Goal: Browse casually: Explore the website without a specific task or goal

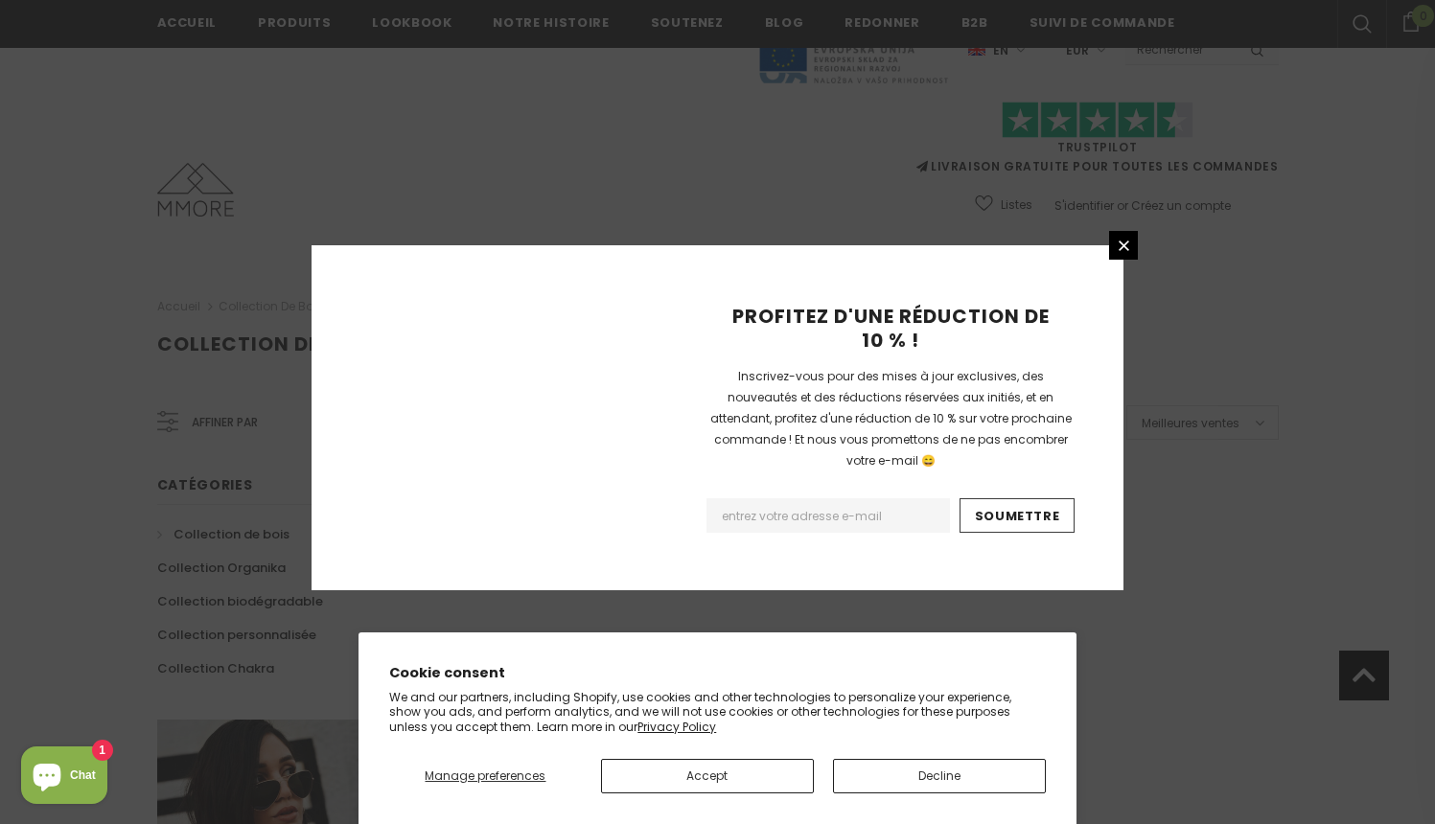
scroll to position [1186, 0]
